Goal: Task Accomplishment & Management: Complete application form

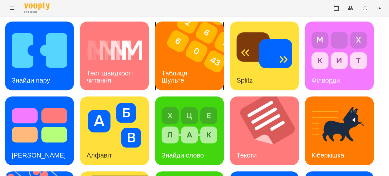
click at [184, 70] on h3 "Таблиця Шульте" at bounding box center [175, 76] width 28 height 14
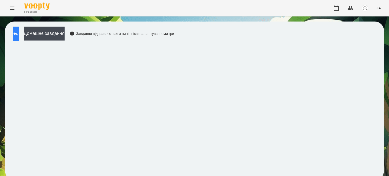
click at [19, 32] on icon at bounding box center [16, 34] width 6 height 6
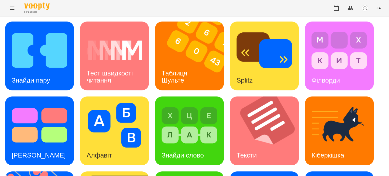
scroll to position [119, 0]
click at [186, 130] on div "Знайди пару Тест швидкості читання Таблиця Шульте Splitz Філворди Тест Струпа А…" at bounding box center [194, 169] width 379 height 294
click at [193, 128] on div "Знайди пару Тест швидкості читання Таблиця Шульте Splitz Філворди Тест Струпа А…" at bounding box center [194, 169] width 379 height 294
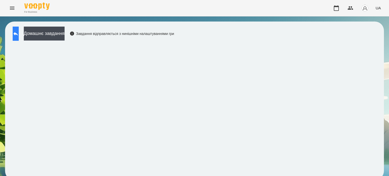
click at [19, 33] on icon at bounding box center [16, 34] width 6 height 6
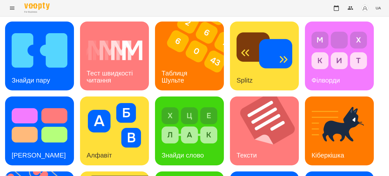
scroll to position [144, 0]
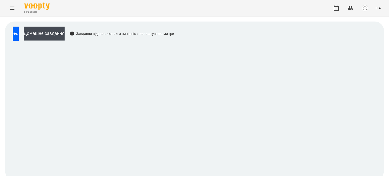
scroll to position [4, 0]
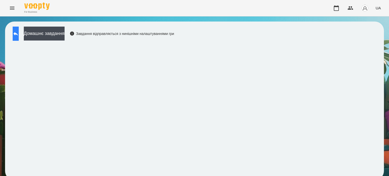
click at [19, 32] on icon at bounding box center [16, 34] width 6 height 6
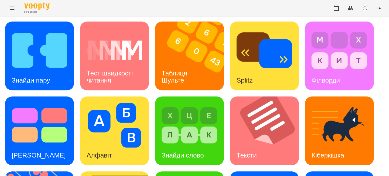
scroll to position [144, 0]
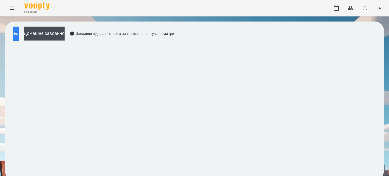
click at [18, 33] on icon at bounding box center [15, 34] width 5 height 4
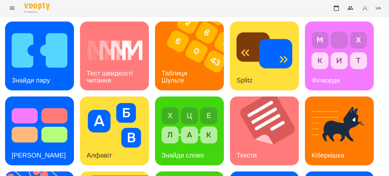
scroll to position [144, 0]
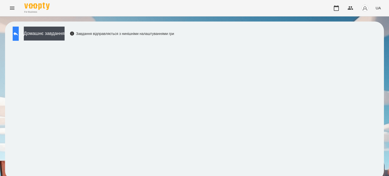
click at [19, 32] on button at bounding box center [16, 34] width 6 height 14
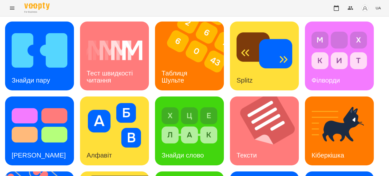
scroll to position [144, 0]
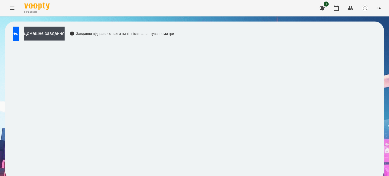
click at [11, 7] on icon "Menu" at bounding box center [12, 8] width 5 height 3
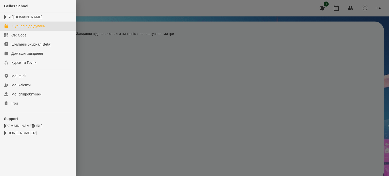
click at [22, 29] on div "Журнал відвідувань" at bounding box center [28, 26] width 34 height 5
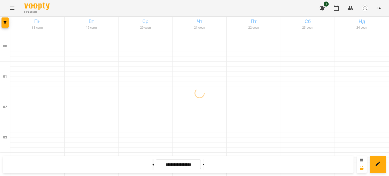
scroll to position [607, 0]
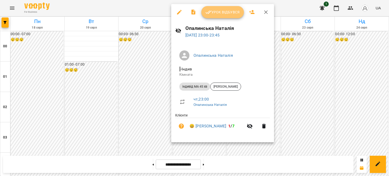
click at [224, 13] on span "Урок відбувся" at bounding box center [222, 12] width 34 height 6
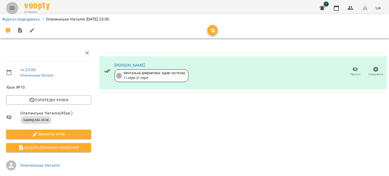
click at [11, 7] on icon "Menu" at bounding box center [12, 8] width 5 height 3
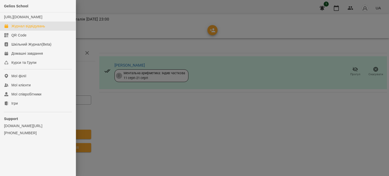
click at [31, 29] on div "Журнал відвідувань" at bounding box center [28, 26] width 34 height 5
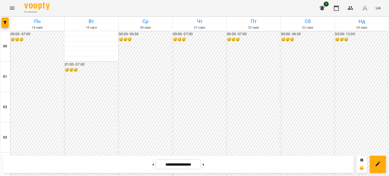
scroll to position [379, 0]
click at [13, 7] on icon "Menu" at bounding box center [12, 8] width 6 height 6
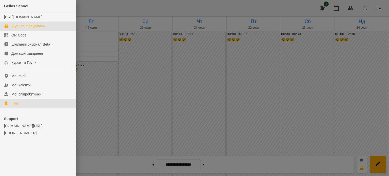
click at [20, 108] on link "Ігри" at bounding box center [38, 103] width 76 height 9
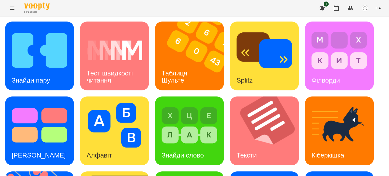
scroll to position [144, 0]
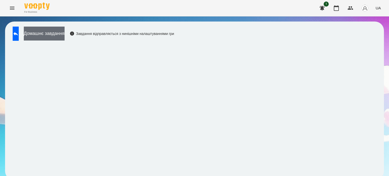
click at [65, 31] on button "Домашнє завдання" at bounding box center [44, 34] width 41 height 14
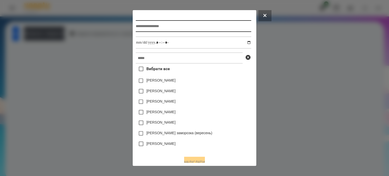
click at [140, 26] on input "text" at bounding box center [193, 26] width 115 height 12
type input "**********"
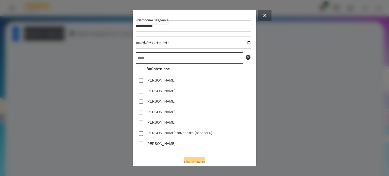
click at [136, 57] on input "text" at bounding box center [189, 57] width 107 height 11
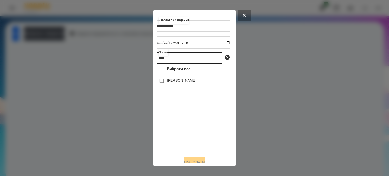
type input "****"
click at [185, 81] on label "[PERSON_NAME]" at bounding box center [181, 80] width 29 height 5
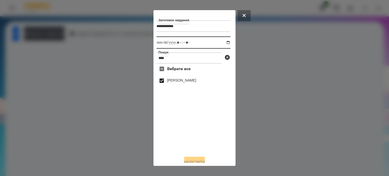
click at [223, 43] on input "datetime-local" at bounding box center [193, 42] width 74 height 12
type input "**********"
click at [196, 159] on button "Надіслати" at bounding box center [194, 162] width 21 height 11
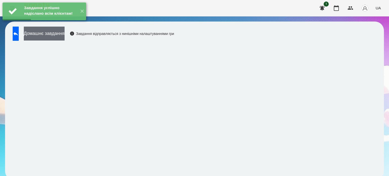
click at [65, 37] on button "Домашнє завдання" at bounding box center [44, 34] width 41 height 14
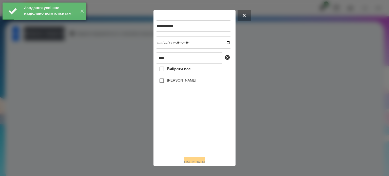
click at [182, 83] on label "[PERSON_NAME]" at bounding box center [181, 80] width 29 height 5
click at [224, 44] on input "datetime-local" at bounding box center [193, 42] width 74 height 12
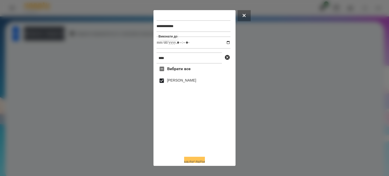
type input "**********"
click at [191, 161] on button "Надіслати" at bounding box center [194, 162] width 21 height 11
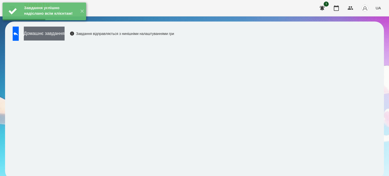
click at [65, 37] on button "Домашнє завдання" at bounding box center [44, 34] width 41 height 14
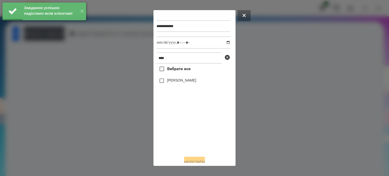
click at [167, 82] on label "[PERSON_NAME]" at bounding box center [181, 80] width 29 height 5
click at [224, 44] on input "datetime-local" at bounding box center [193, 42] width 74 height 12
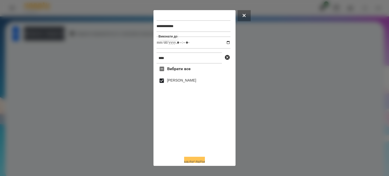
type input "**********"
click at [190, 160] on button "Надіслати" at bounding box center [194, 162] width 21 height 11
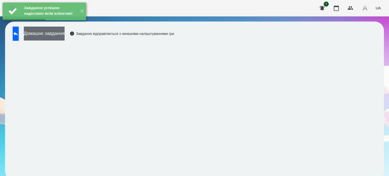
click at [63, 33] on button "Домашнє завдання" at bounding box center [44, 34] width 41 height 14
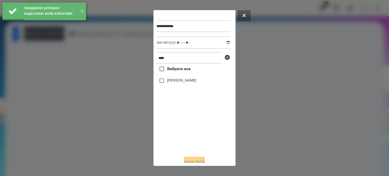
click at [169, 83] on label "[PERSON_NAME]" at bounding box center [181, 80] width 29 height 5
click at [222, 43] on input "datetime-local" at bounding box center [193, 42] width 74 height 12
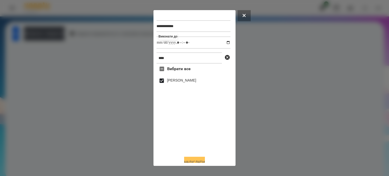
type input "**********"
click at [192, 162] on button "Надіслати" at bounding box center [194, 162] width 21 height 11
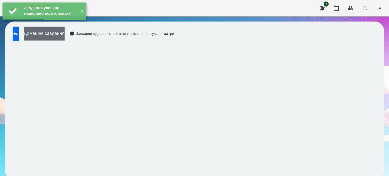
click at [65, 33] on button "Домашнє завдання" at bounding box center [44, 34] width 41 height 14
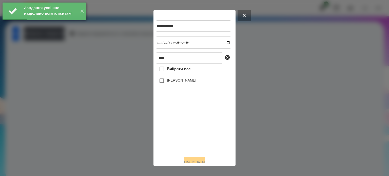
click at [188, 82] on label "[PERSON_NAME]" at bounding box center [181, 80] width 29 height 5
click at [223, 43] on input "datetime-local" at bounding box center [193, 42] width 74 height 12
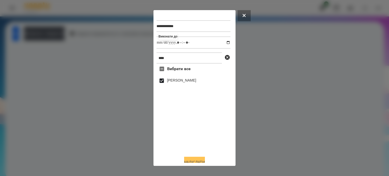
type input "**********"
click at [190, 161] on button "Надіслати" at bounding box center [194, 162] width 21 height 11
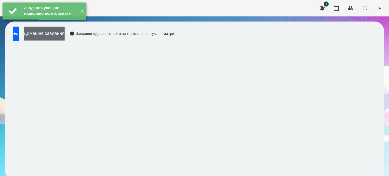
click at [63, 34] on button "Домашнє завдання" at bounding box center [44, 34] width 41 height 14
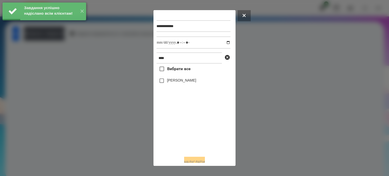
click at [178, 82] on label "[PERSON_NAME]" at bounding box center [181, 80] width 29 height 5
click at [223, 43] on input "datetime-local" at bounding box center [193, 42] width 74 height 12
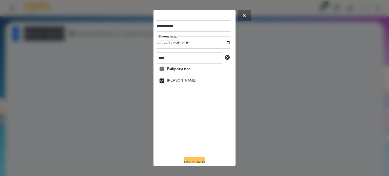
type input "**********"
click at [192, 160] on button "Надіслати" at bounding box center [194, 162] width 21 height 11
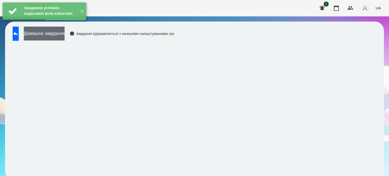
click at [65, 33] on button "Домашнє завдання" at bounding box center [44, 34] width 41 height 14
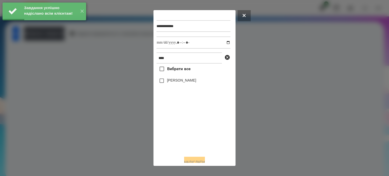
click at [189, 82] on label "[PERSON_NAME]" at bounding box center [181, 80] width 29 height 5
click at [223, 43] on input "datetime-local" at bounding box center [193, 42] width 74 height 12
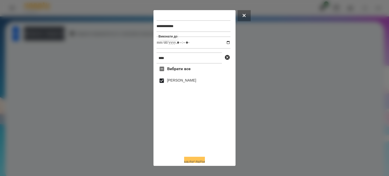
type input "**********"
click at [188, 161] on button "Надіслати" at bounding box center [194, 162] width 21 height 11
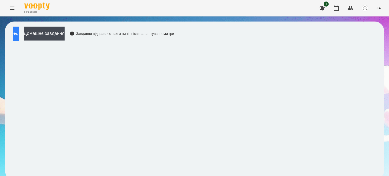
click at [19, 35] on icon at bounding box center [16, 34] width 6 height 6
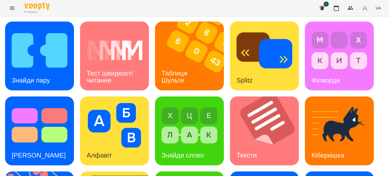
scroll to position [144, 0]
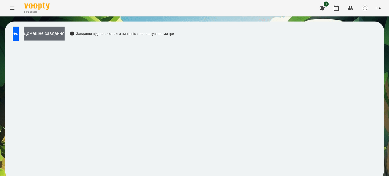
click at [65, 35] on button "Домашнє завдання" at bounding box center [44, 34] width 41 height 14
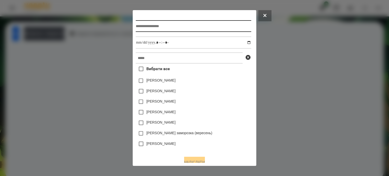
click at [140, 26] on input "text" at bounding box center [193, 26] width 115 height 12
type input "**********"
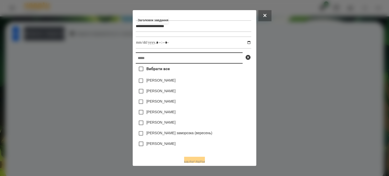
click at [136, 63] on input "text" at bounding box center [189, 57] width 107 height 11
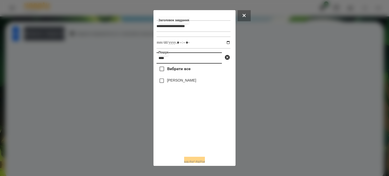
type input "****"
click at [186, 81] on label "[PERSON_NAME]" at bounding box center [181, 80] width 29 height 5
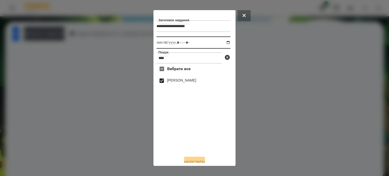
click at [222, 42] on input "datetime-local" at bounding box center [193, 42] width 74 height 12
type input "**********"
click at [196, 158] on button "Надіслати" at bounding box center [194, 162] width 21 height 11
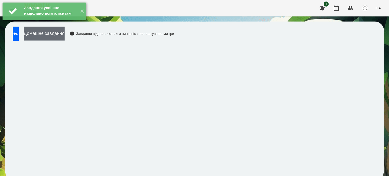
click at [65, 35] on button "Домашнє завдання" at bounding box center [44, 34] width 41 height 14
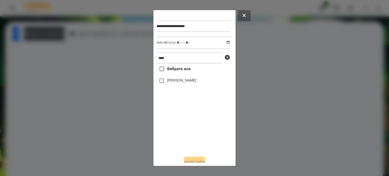
click at [171, 81] on label "[PERSON_NAME]" at bounding box center [181, 80] width 29 height 5
click at [223, 44] on input "datetime-local" at bounding box center [193, 42] width 74 height 12
type input "**********"
click at [190, 160] on button "Надіслати" at bounding box center [194, 162] width 21 height 11
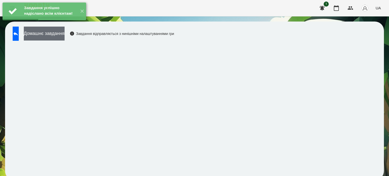
click at [60, 36] on button "Домашнє завдання" at bounding box center [44, 34] width 41 height 14
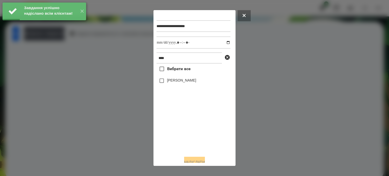
click at [173, 83] on label "[PERSON_NAME]" at bounding box center [181, 80] width 29 height 5
click at [224, 44] on input "datetime-local" at bounding box center [193, 42] width 74 height 12
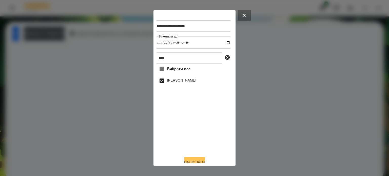
type input "**********"
click at [194, 160] on button "Надіслати" at bounding box center [194, 162] width 21 height 11
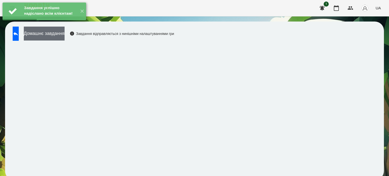
click at [65, 37] on button "Домашнє завдання" at bounding box center [44, 34] width 41 height 14
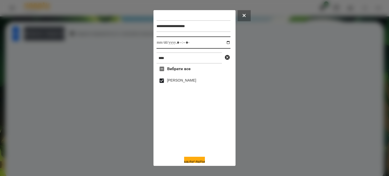
click at [222, 44] on input "datetime-local" at bounding box center [193, 42] width 74 height 12
type input "**********"
click at [196, 161] on button "Надіслати" at bounding box center [194, 162] width 21 height 11
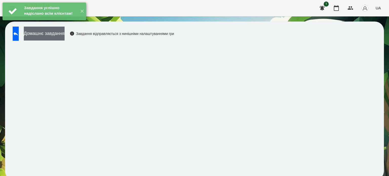
click at [65, 34] on button "Домашнє завдання" at bounding box center [44, 34] width 41 height 14
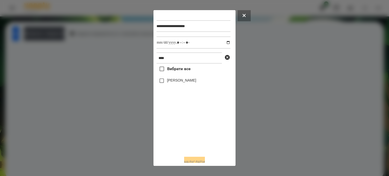
click at [181, 82] on label "[PERSON_NAME]" at bounding box center [181, 80] width 29 height 5
click at [225, 43] on input "datetime-local" at bounding box center [193, 42] width 74 height 12
type input "**********"
click at [194, 161] on button "Надіслати" at bounding box center [194, 162] width 21 height 11
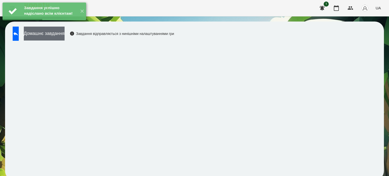
click at [65, 37] on button "Домашнє завдання" at bounding box center [44, 34] width 41 height 14
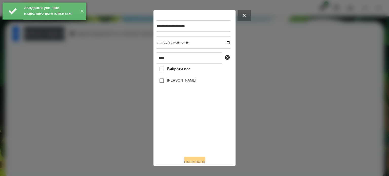
click at [173, 82] on label "[PERSON_NAME]" at bounding box center [181, 80] width 29 height 5
click at [223, 43] on input "datetime-local" at bounding box center [193, 42] width 74 height 12
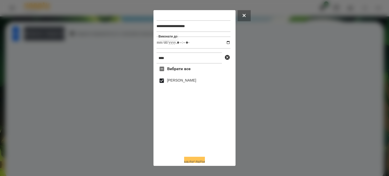
type input "**********"
click at [193, 161] on button "Надіслати" at bounding box center [194, 162] width 21 height 11
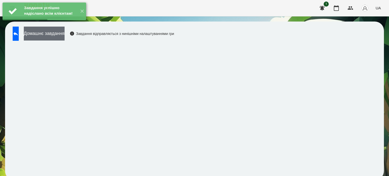
click at [65, 33] on button "Домашнє завдання" at bounding box center [44, 34] width 41 height 14
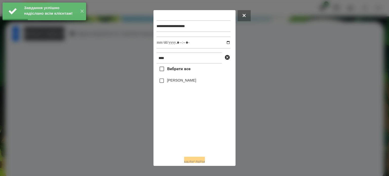
click at [168, 82] on label "[PERSON_NAME]" at bounding box center [181, 80] width 29 height 5
click at [222, 44] on input "datetime-local" at bounding box center [193, 42] width 74 height 12
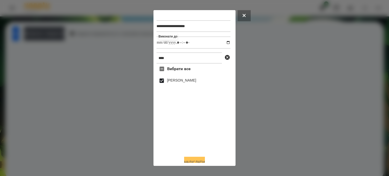
type input "**********"
click at [192, 162] on button "Надіслати" at bounding box center [194, 162] width 21 height 11
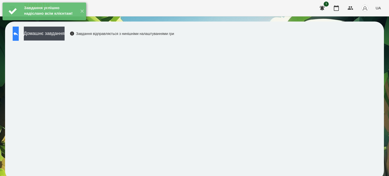
click at [18, 34] on icon at bounding box center [15, 34] width 5 height 4
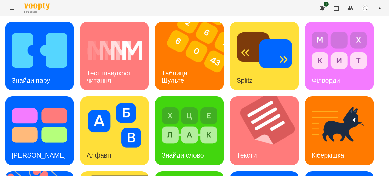
scroll to position [144, 0]
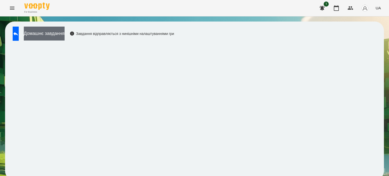
click at [65, 32] on button "Домашнє завдання" at bounding box center [44, 34] width 41 height 14
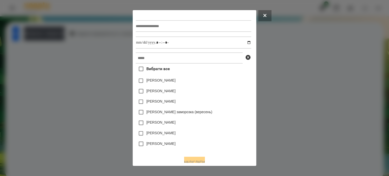
click at [267, 79] on div at bounding box center [194, 88] width 389 height 176
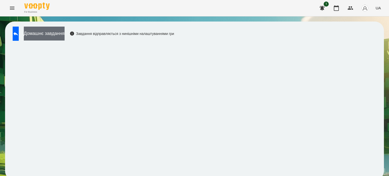
click at [65, 33] on button "Домашнє завдання" at bounding box center [44, 34] width 41 height 14
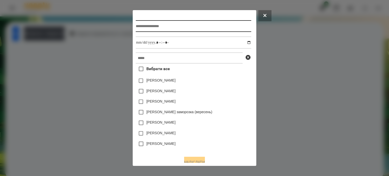
click at [136, 27] on input "text" at bounding box center [193, 26] width 115 height 12
type input "**********"
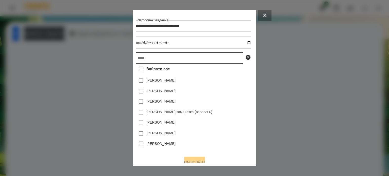
click at [137, 60] on input "text" at bounding box center [189, 57] width 107 height 11
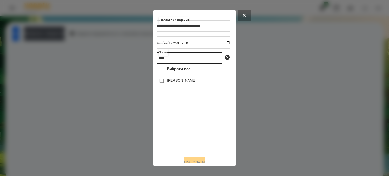
type input "****"
click at [175, 80] on label "[PERSON_NAME]" at bounding box center [181, 80] width 29 height 5
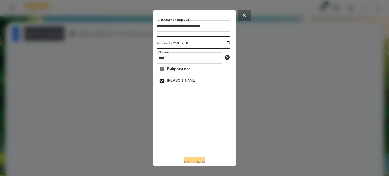
click at [224, 43] on input "datetime-local" at bounding box center [193, 42] width 74 height 12
type input "**********"
click at [194, 160] on button "Надіслати" at bounding box center [194, 162] width 21 height 11
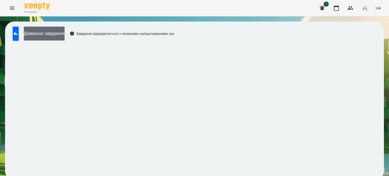
click at [60, 32] on button "Домашнє завдання" at bounding box center [44, 34] width 41 height 14
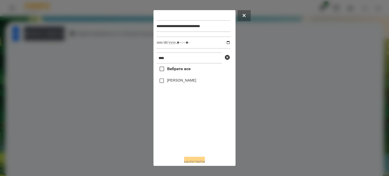
click at [174, 82] on label "[PERSON_NAME]" at bounding box center [181, 80] width 29 height 5
click at [224, 44] on input "datetime-local" at bounding box center [193, 42] width 74 height 12
type input "**********"
click at [193, 161] on button "Надіслати" at bounding box center [194, 162] width 21 height 11
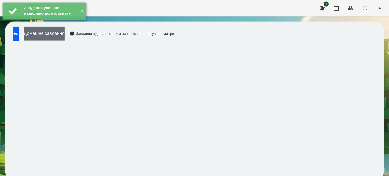
click at [65, 33] on button "Домашнє завдання" at bounding box center [44, 34] width 41 height 14
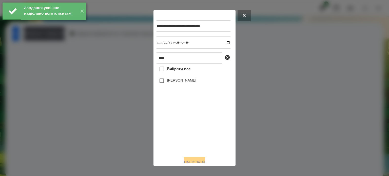
click at [186, 83] on label "[PERSON_NAME]" at bounding box center [181, 80] width 29 height 5
click at [223, 43] on input "datetime-local" at bounding box center [193, 42] width 74 height 12
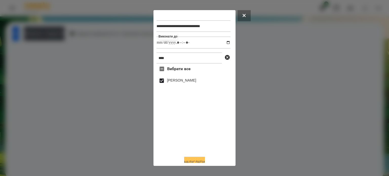
type input "**********"
click at [191, 161] on button "Надіслати" at bounding box center [194, 162] width 21 height 11
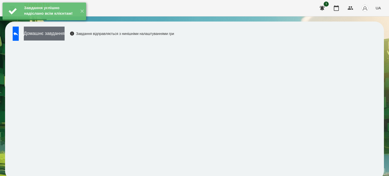
click at [65, 36] on button "Домашнє завдання" at bounding box center [44, 34] width 41 height 14
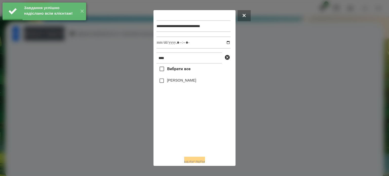
click at [178, 80] on label "[PERSON_NAME]" at bounding box center [181, 80] width 29 height 5
click at [224, 43] on input "datetime-local" at bounding box center [193, 42] width 74 height 12
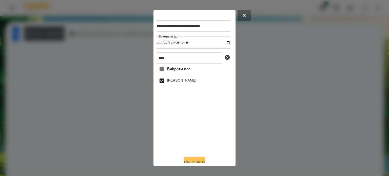
type input "**********"
click at [190, 161] on button "Надіслати" at bounding box center [194, 162] width 21 height 11
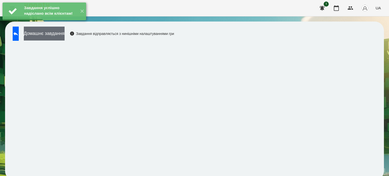
click at [65, 34] on button "Домашнє завдання" at bounding box center [44, 34] width 41 height 14
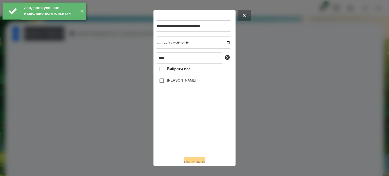
click at [169, 82] on label "[PERSON_NAME]" at bounding box center [181, 80] width 29 height 5
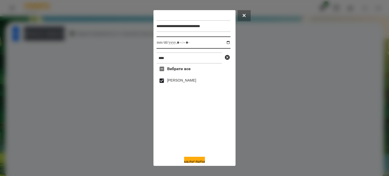
click at [224, 43] on input "datetime-local" at bounding box center [193, 42] width 74 height 12
type input "**********"
click at [189, 160] on button "Надіслати" at bounding box center [194, 162] width 21 height 11
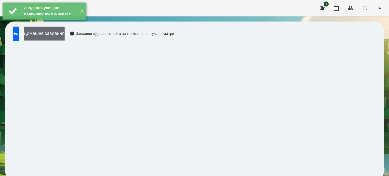
click at [65, 31] on button "Домашнє завдання" at bounding box center [44, 34] width 41 height 14
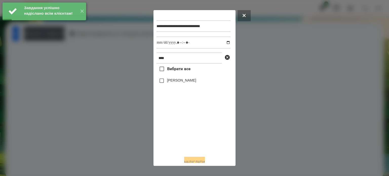
click at [186, 81] on label "[PERSON_NAME]" at bounding box center [181, 80] width 29 height 5
click at [222, 42] on input "datetime-local" at bounding box center [193, 42] width 74 height 12
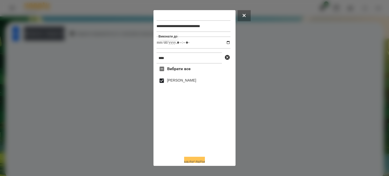
type input "**********"
click at [188, 159] on button "Надіслати" at bounding box center [194, 162] width 21 height 11
